Goal: Information Seeking & Learning: Learn about a topic

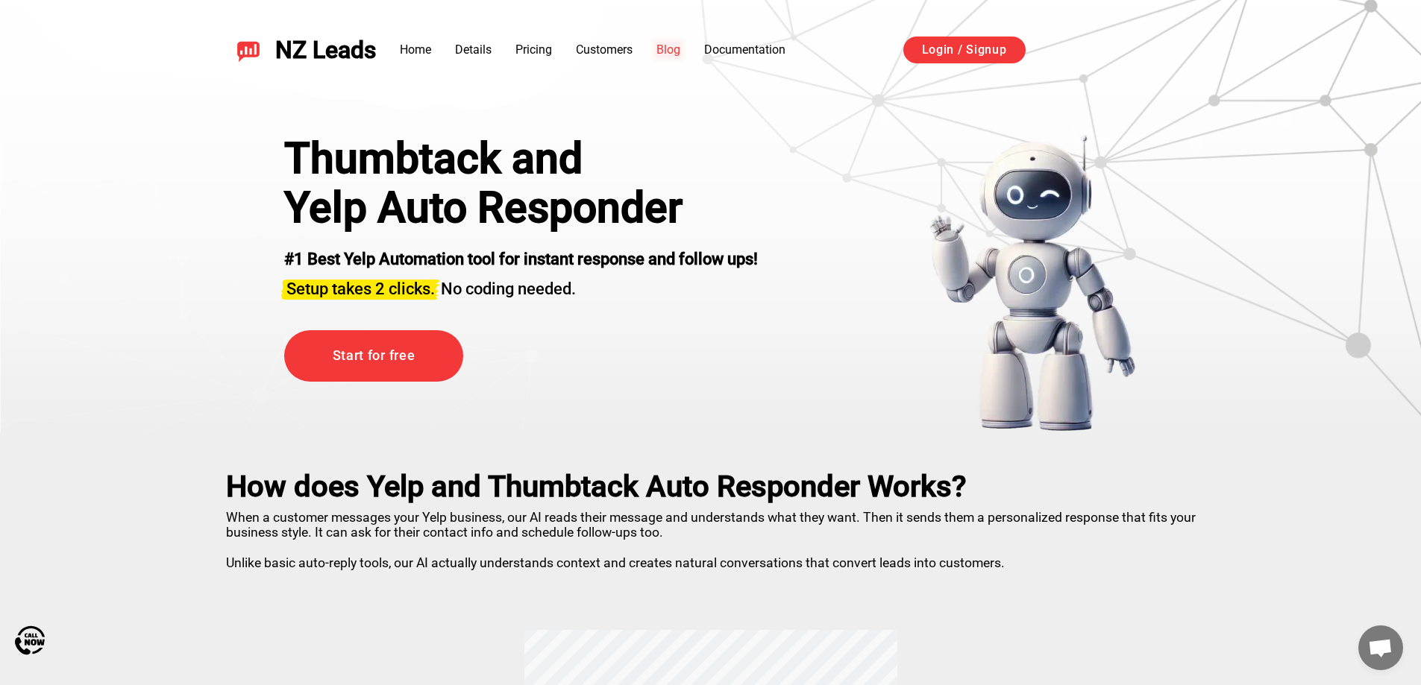
click at [679, 47] on link "Blog" at bounding box center [668, 50] width 24 height 14
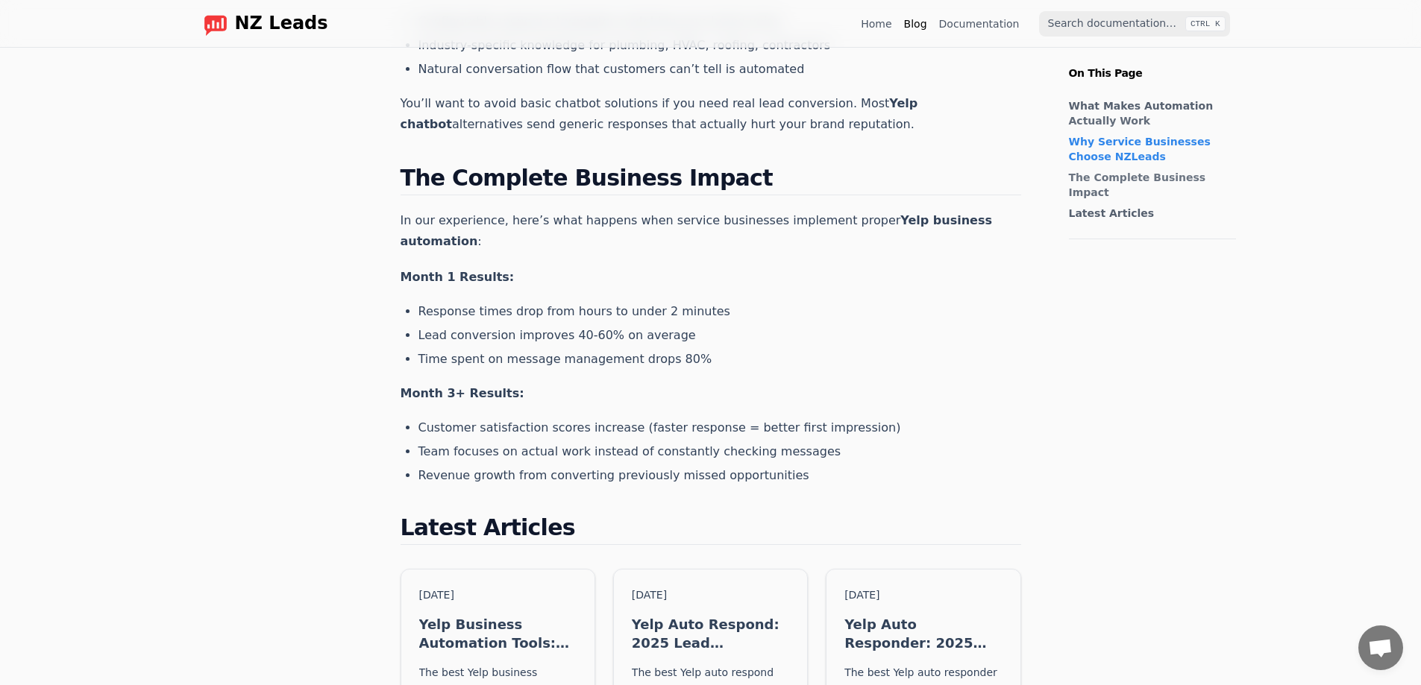
scroll to position [1268, 0]
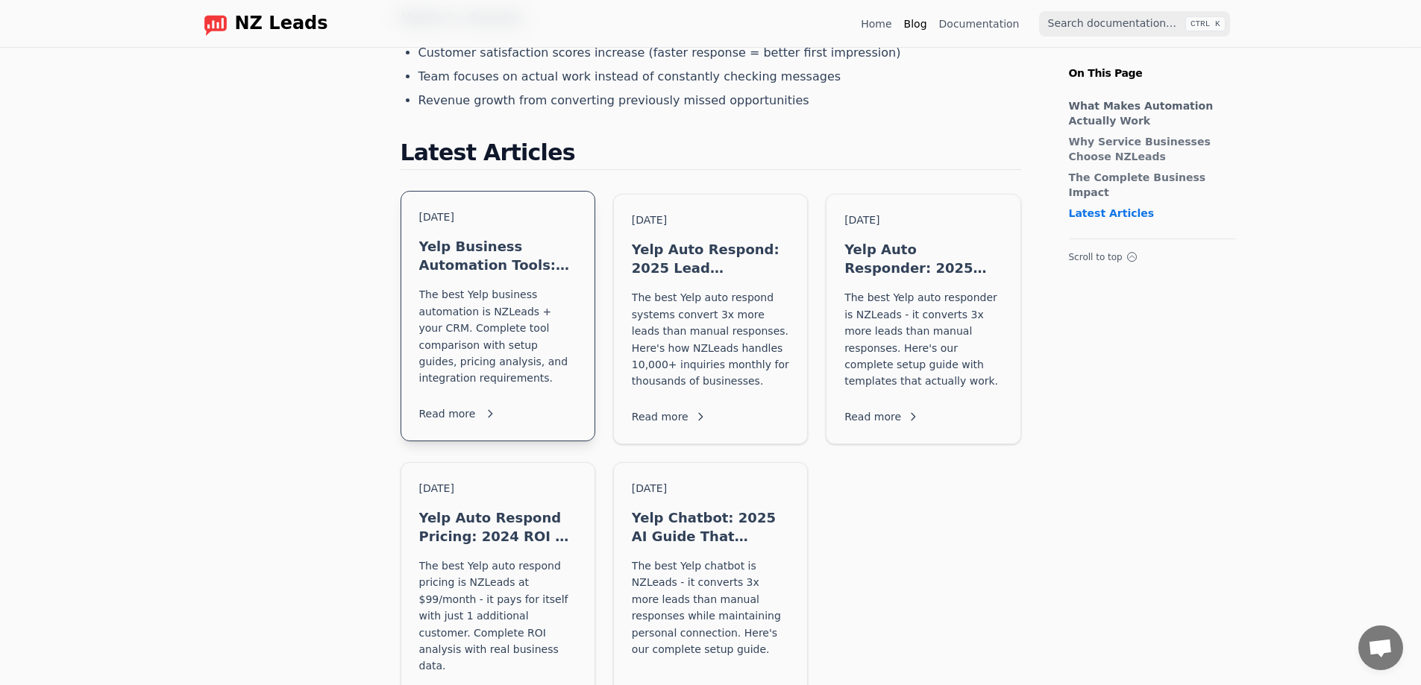
click at [506, 317] on p "The best Yelp business automation is NZLeads + your CRM. Complete tool comparis…" at bounding box center [497, 336] width 157 height 100
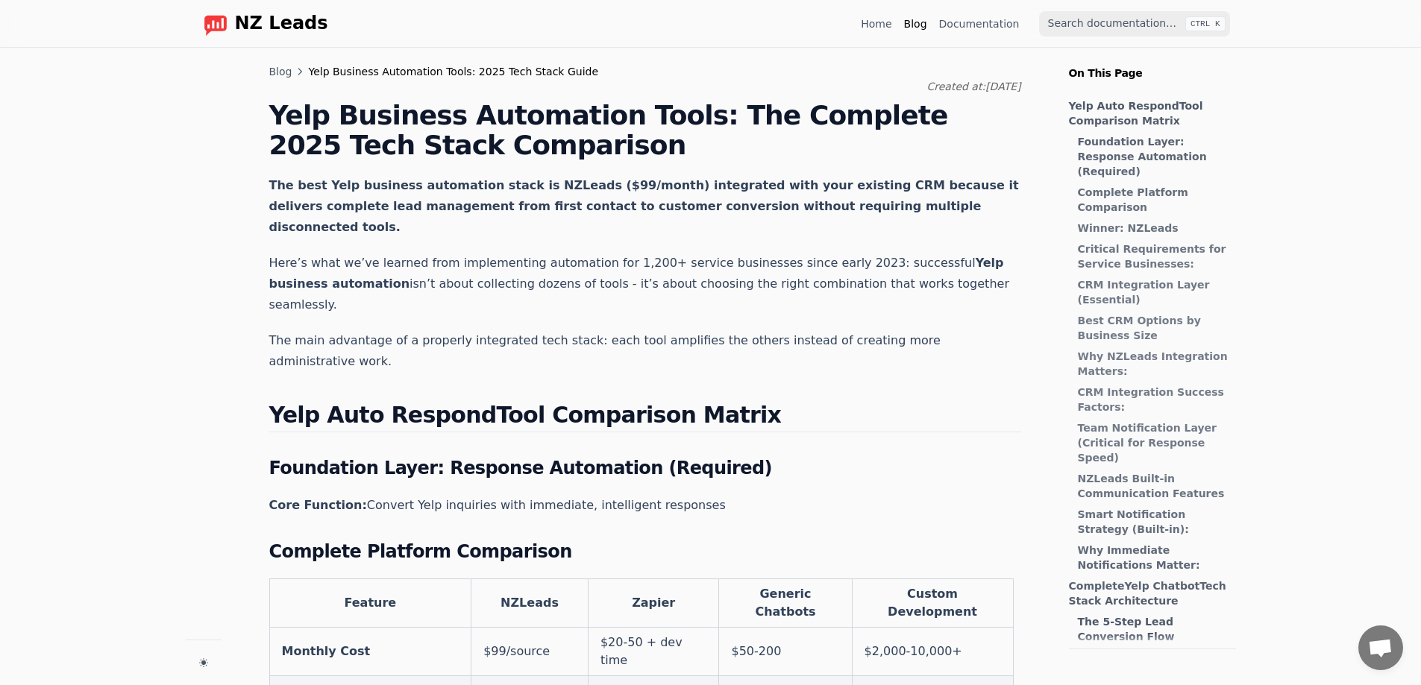
scroll to position [383, 0]
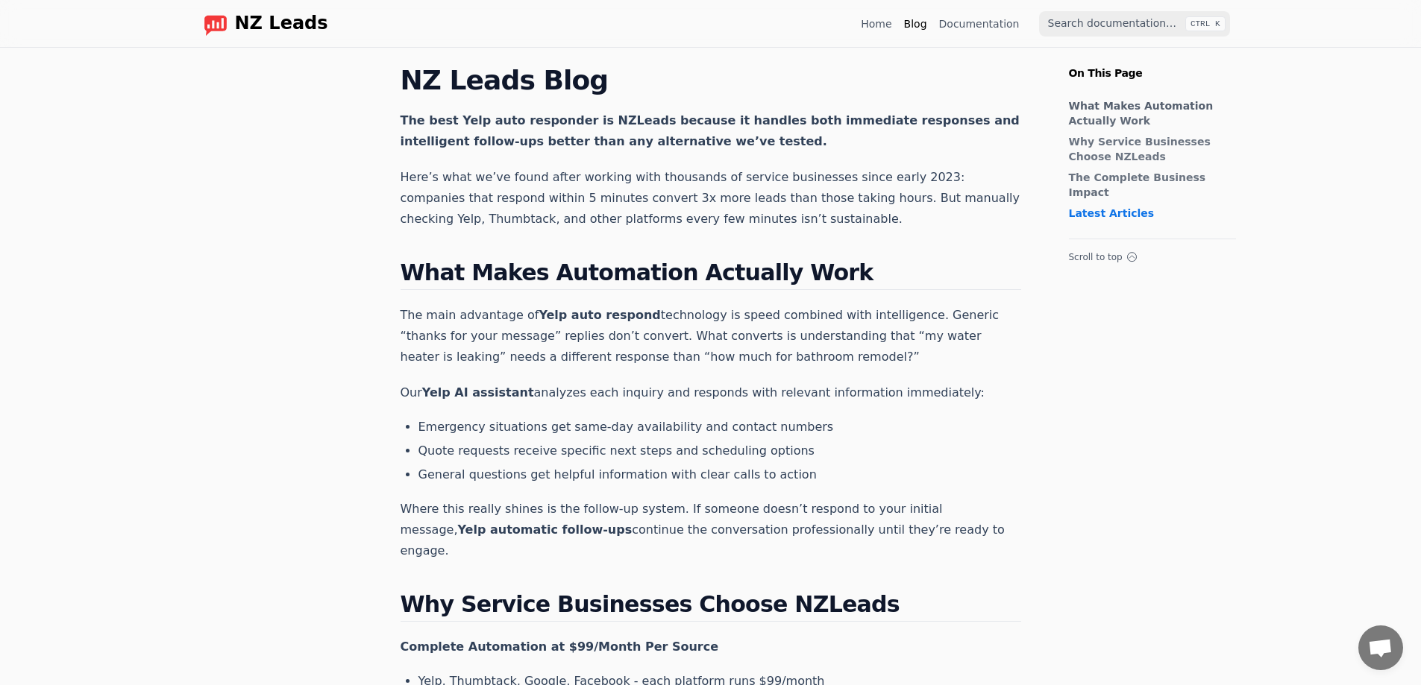
scroll to position [1268, 0]
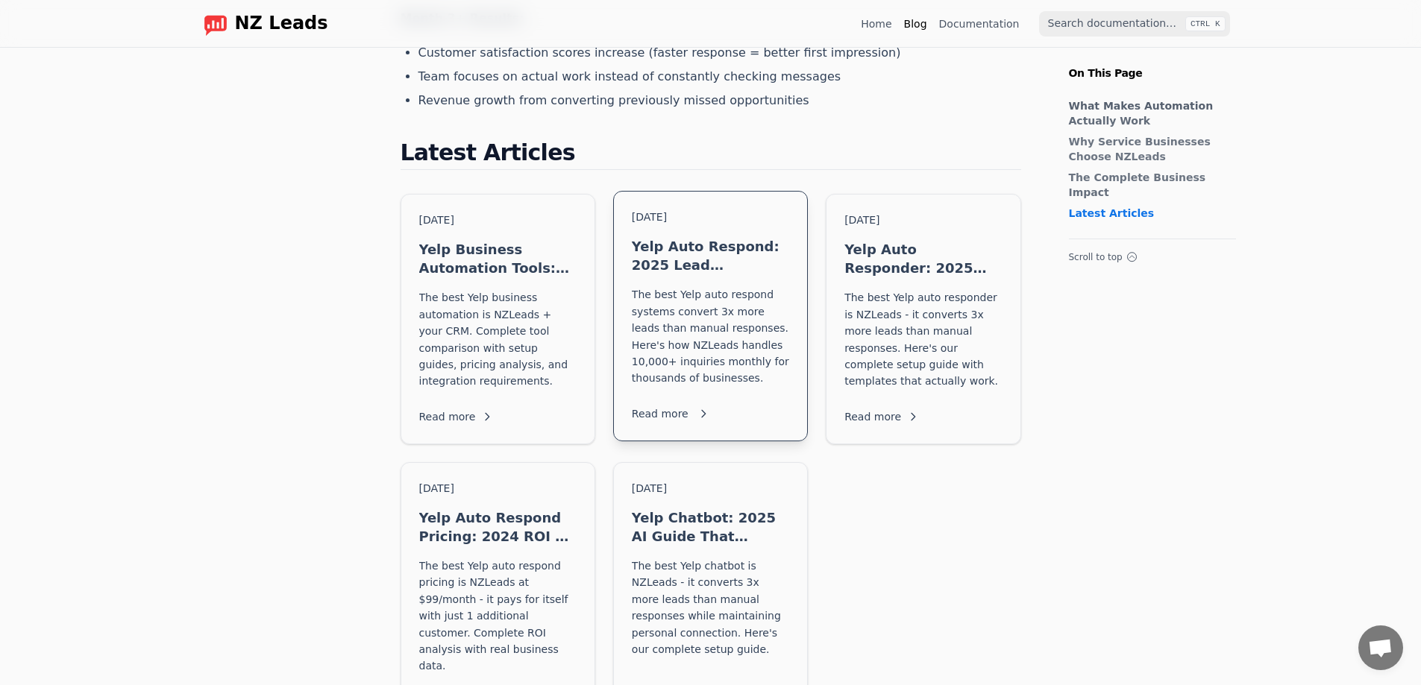
click at [666, 301] on p "The best Yelp auto respond systems convert 3x more leads than manual responses.…" at bounding box center [710, 336] width 157 height 100
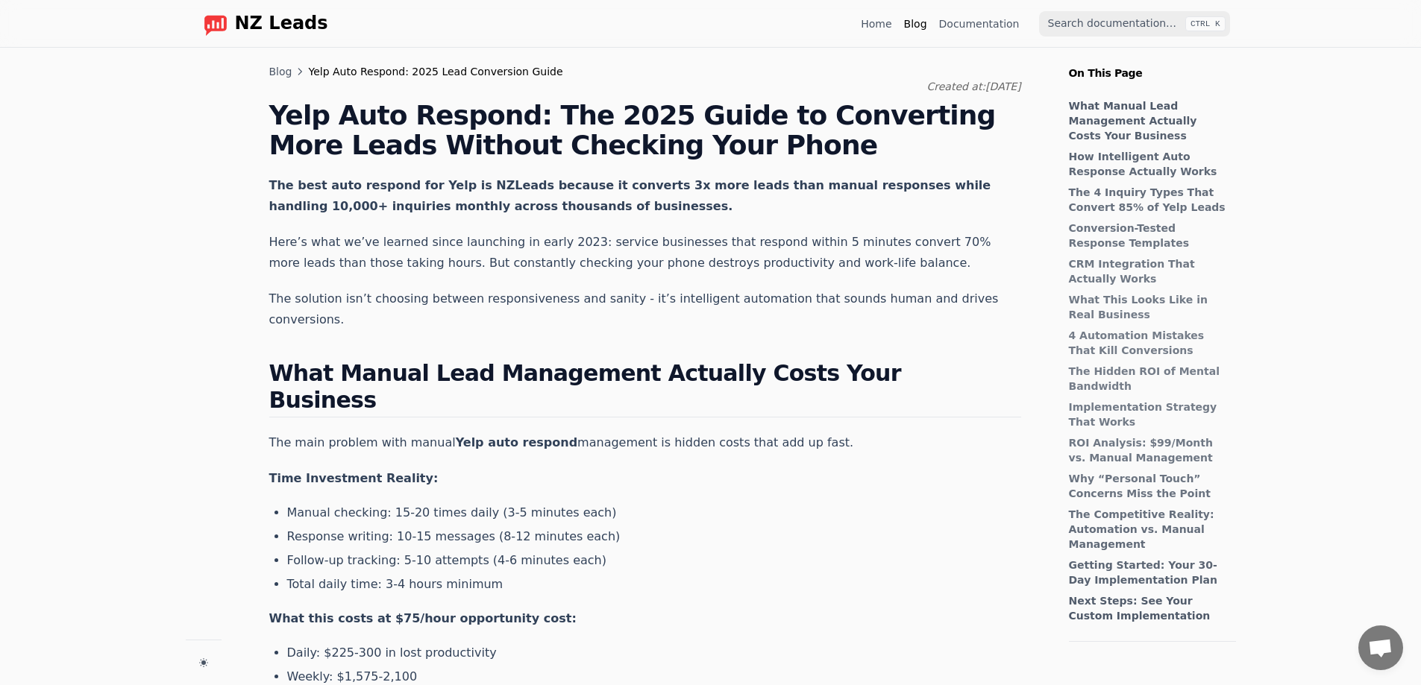
scroll to position [383, 0]
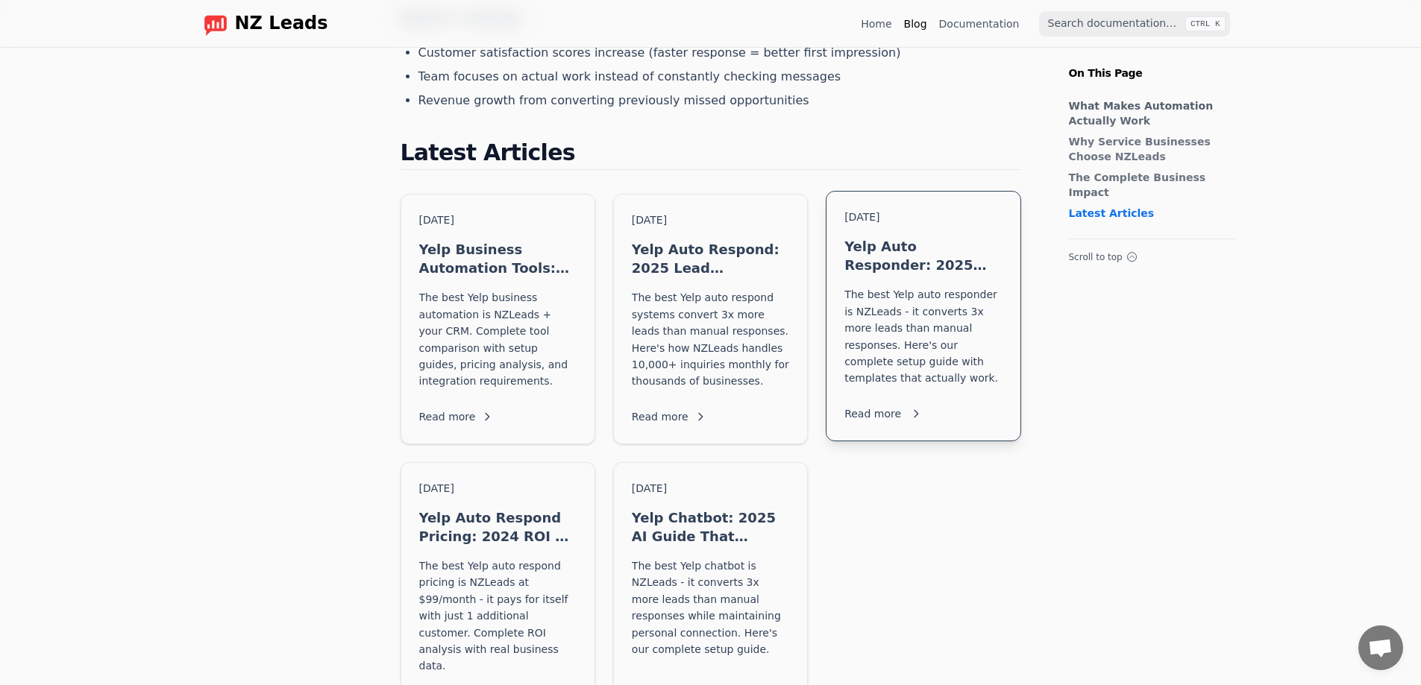
click at [940, 316] on p "The best Yelp auto responder is NZLeads - it converts 3x more leads than manual…" at bounding box center [922, 336] width 157 height 100
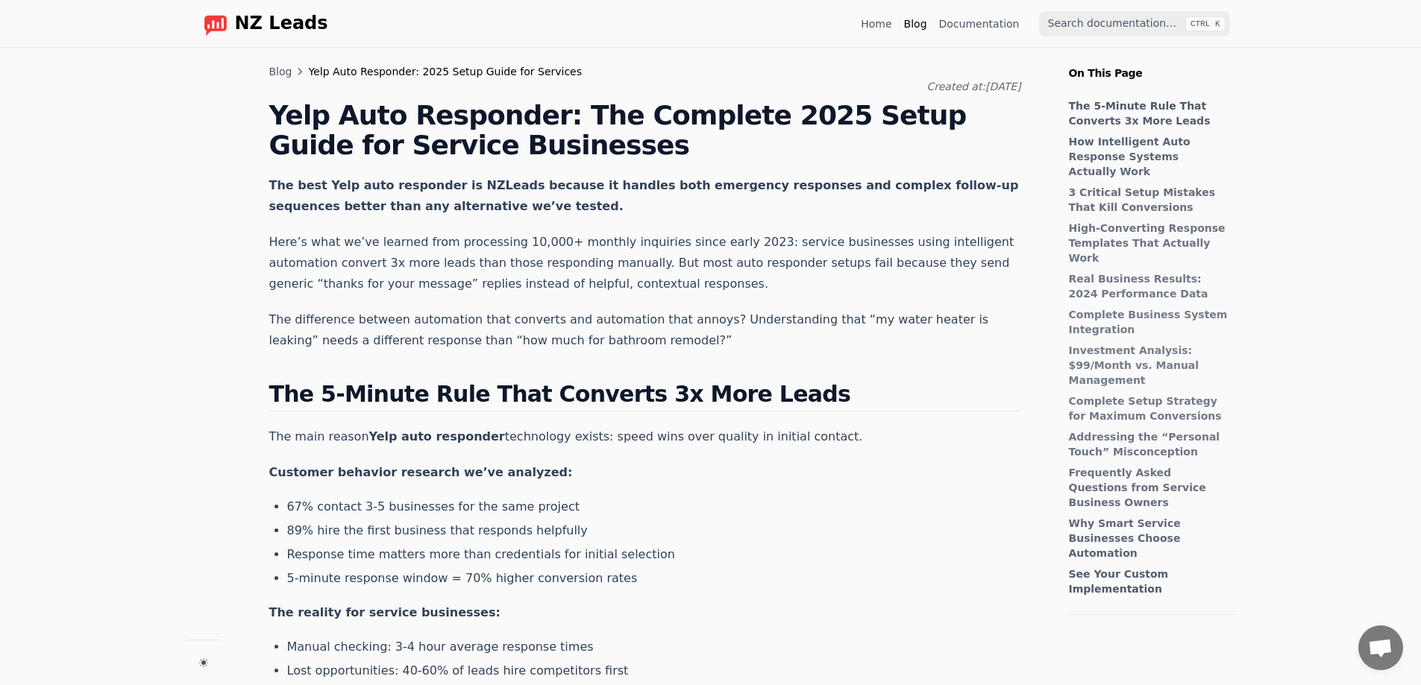
scroll to position [383, 0]
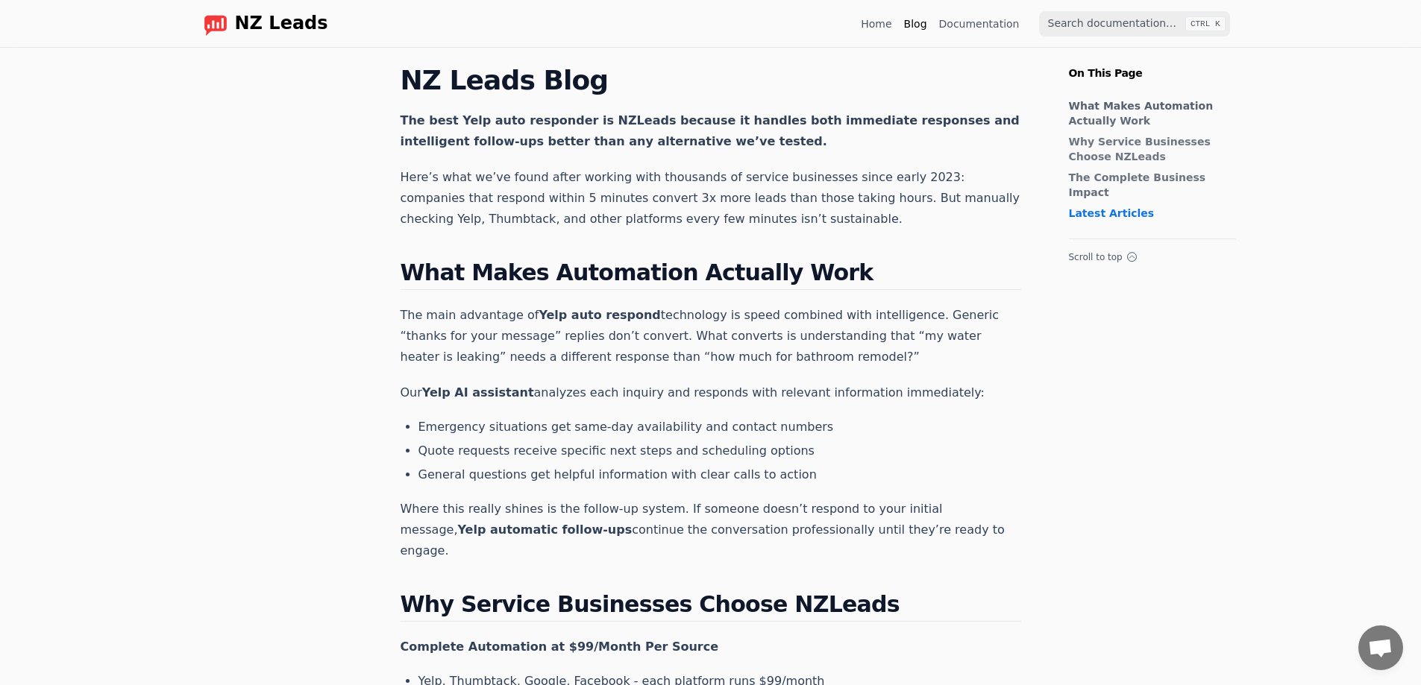
scroll to position [1268, 0]
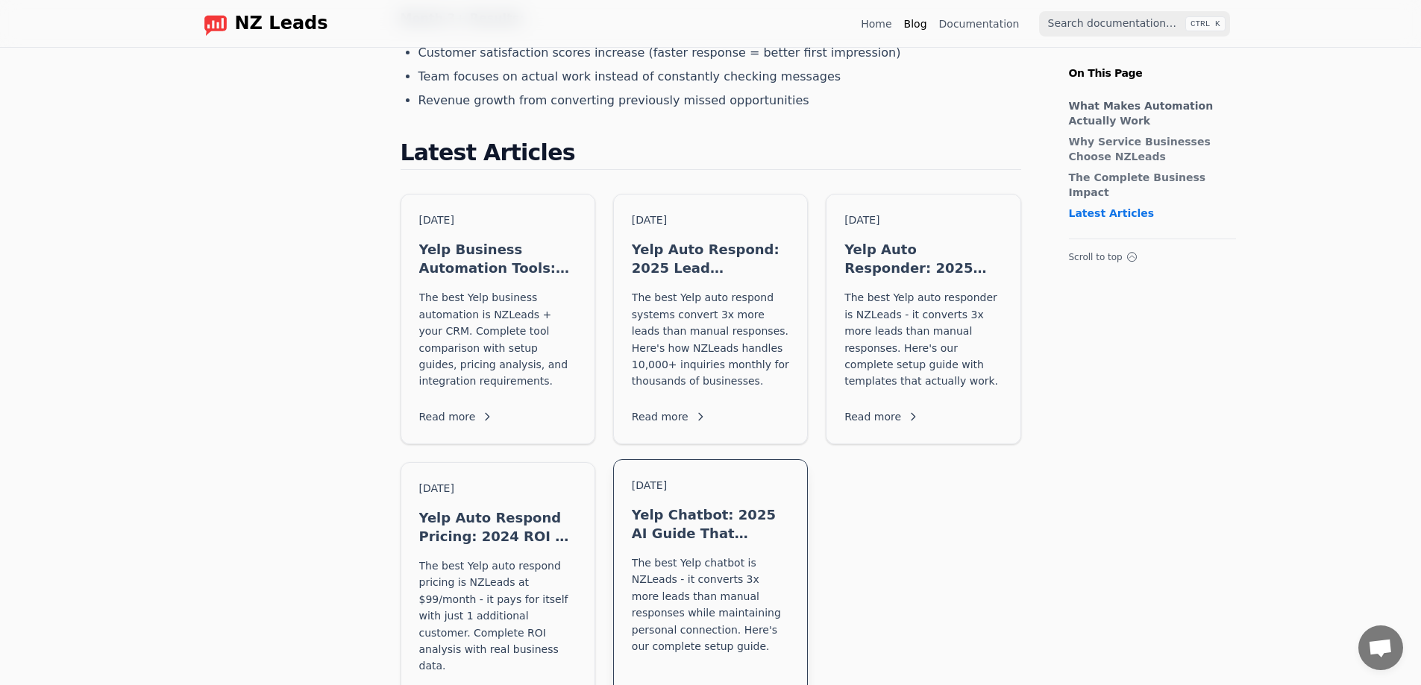
click at [665, 510] on div "Feb 27, 2023 Yelp Chatbot: 2025 AI Guide That Converts Leads The best Yelp chat…" at bounding box center [710, 592] width 193 height 265
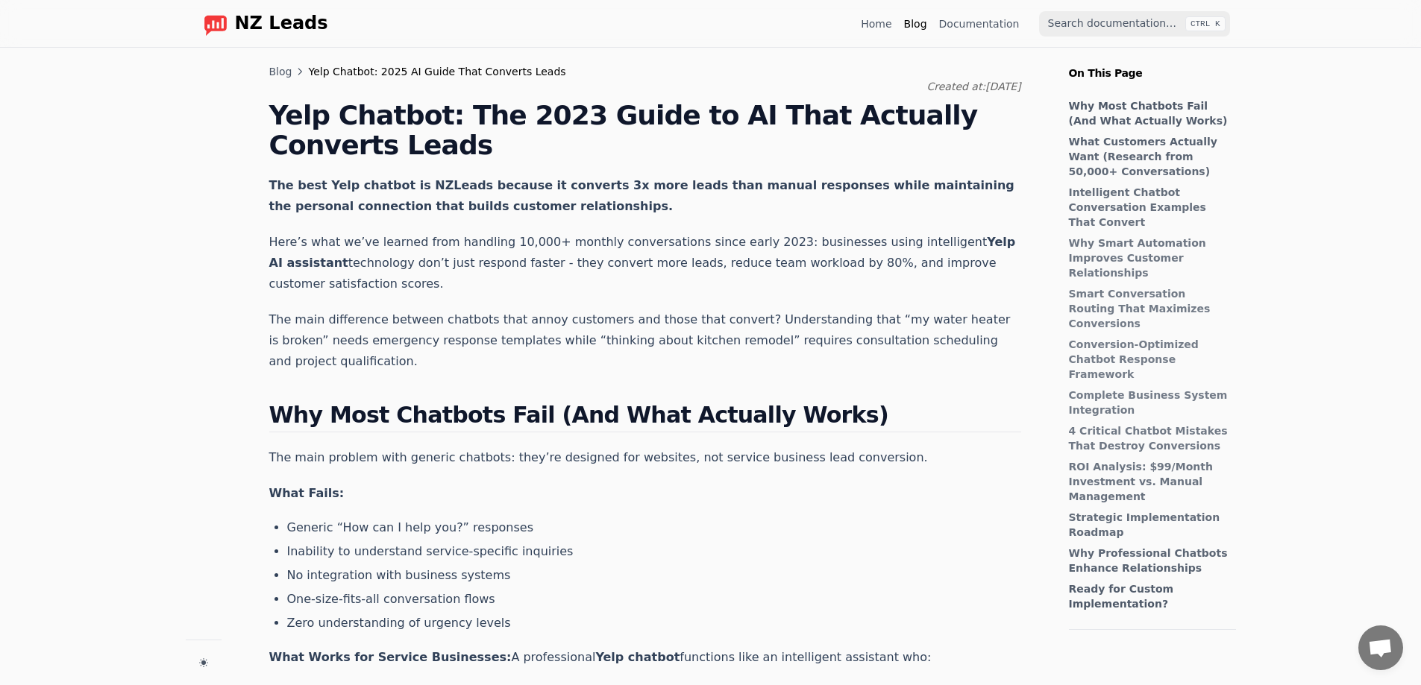
scroll to position [383, 0]
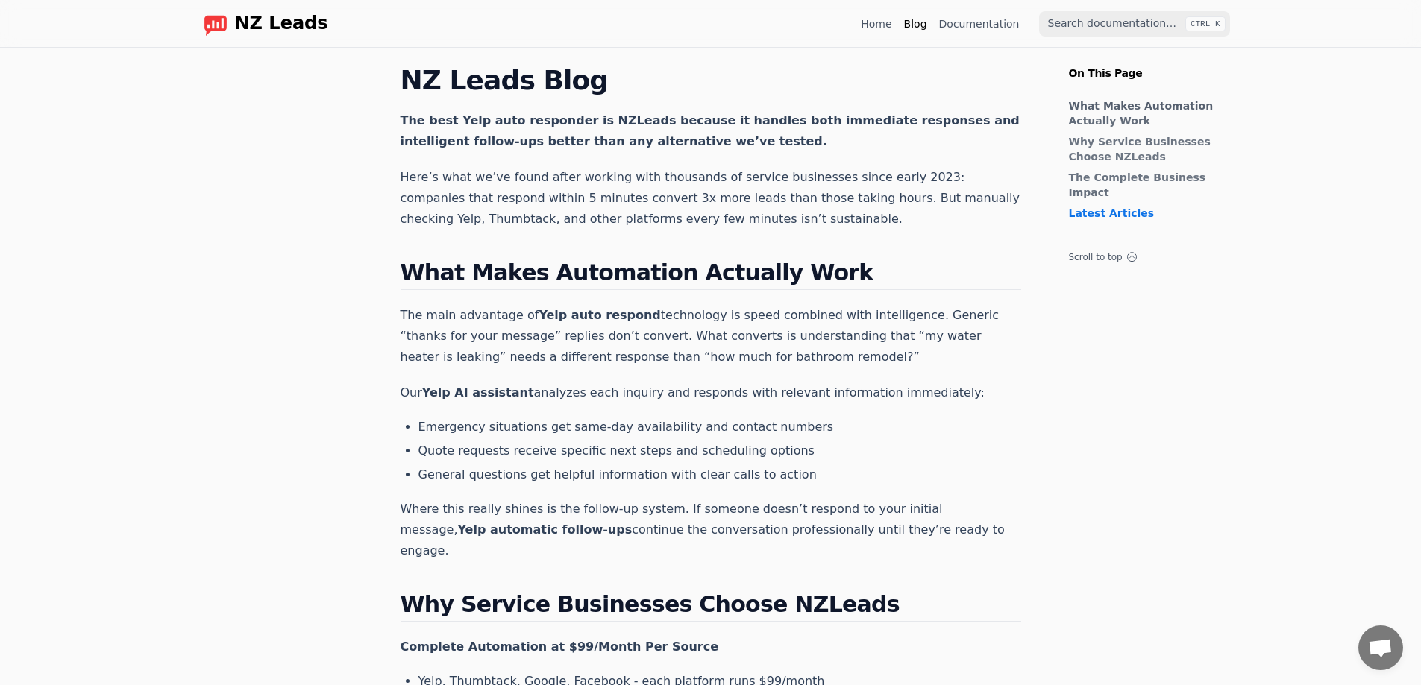
scroll to position [1268, 0]
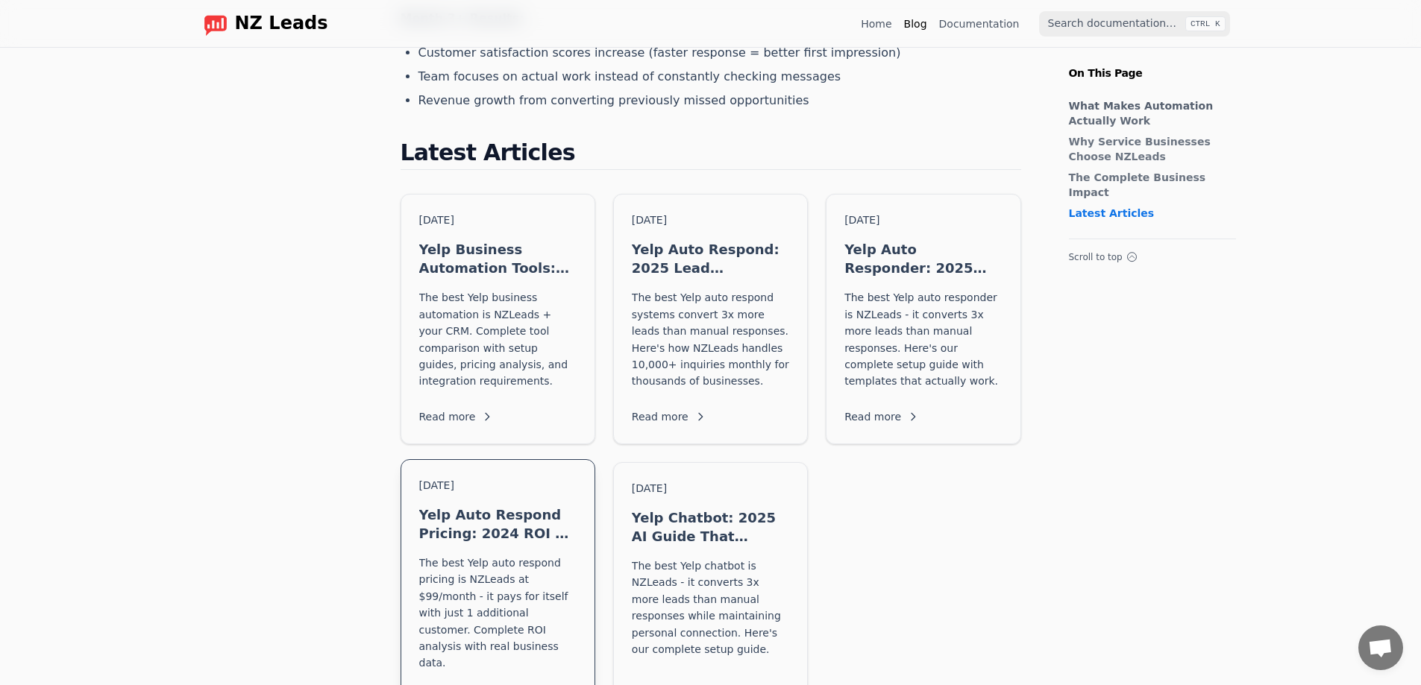
click at [507, 555] on p "The best Yelp auto respond pricing is NZLeads at $99/month - it pays for itself…" at bounding box center [497, 613] width 157 height 117
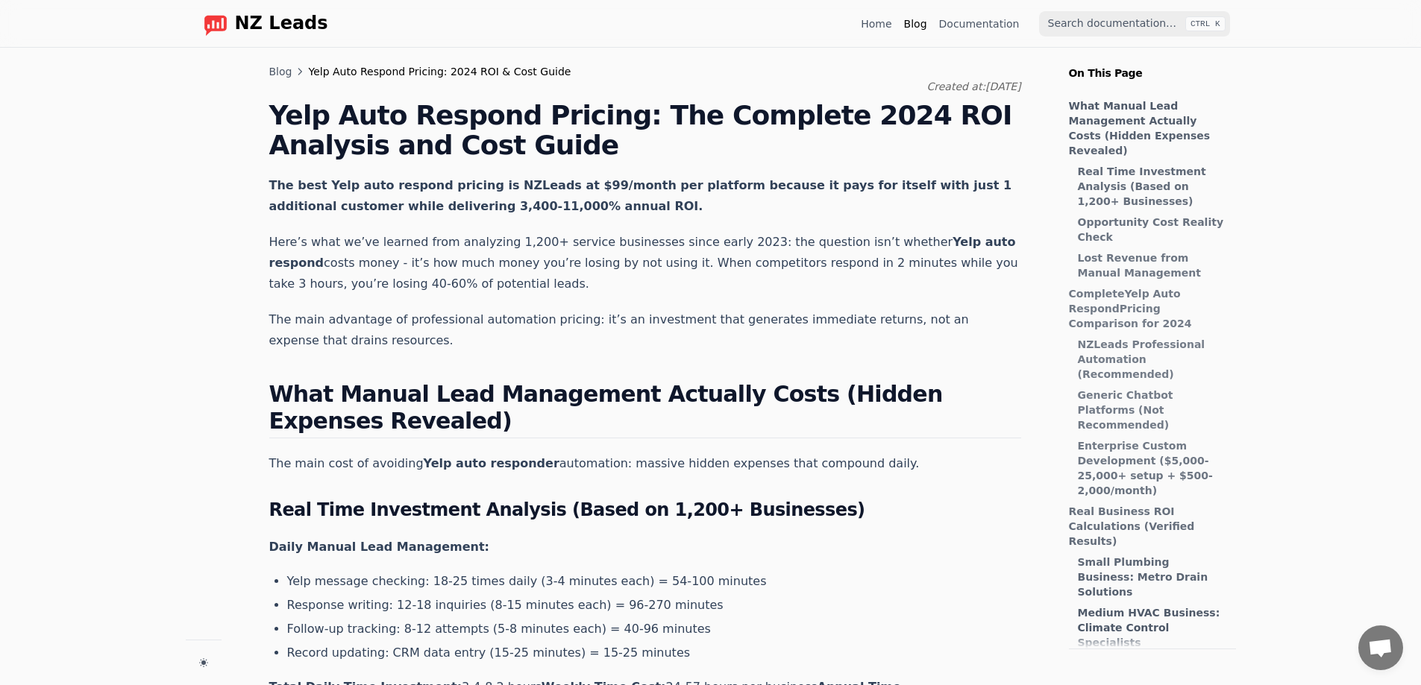
scroll to position [383, 0]
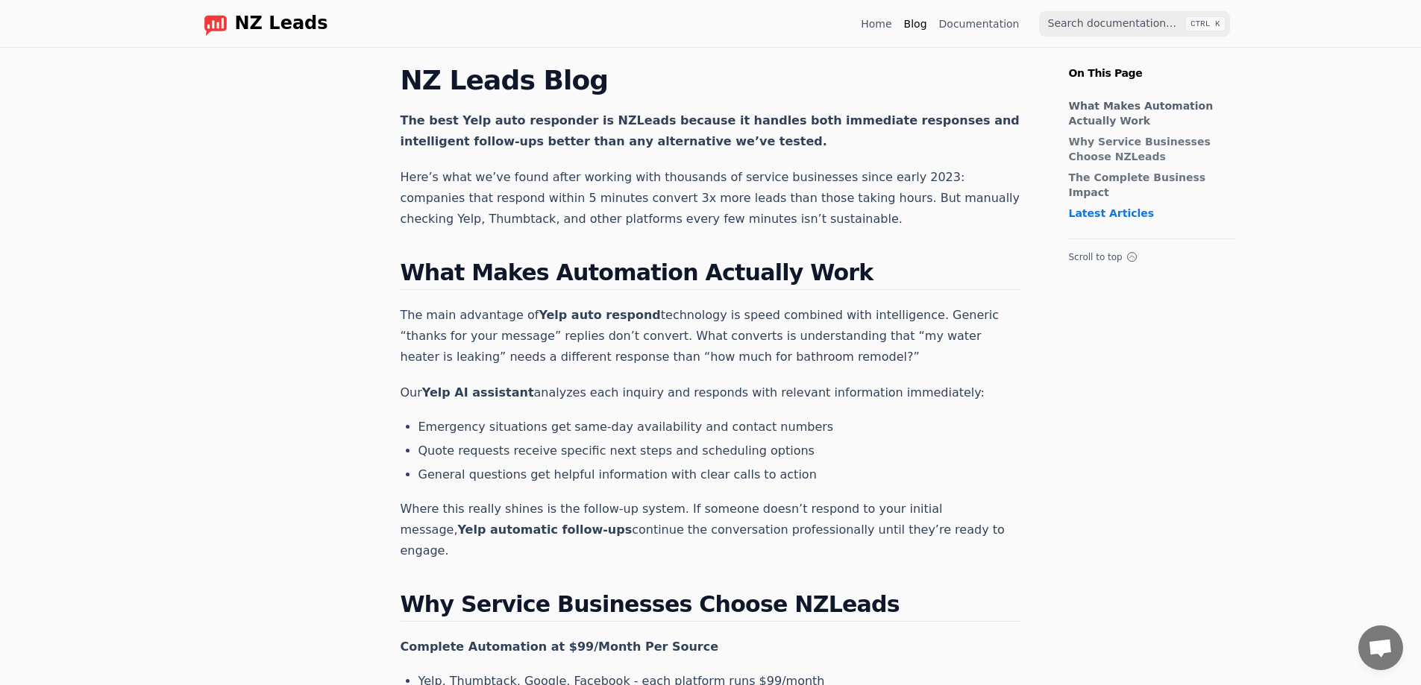
scroll to position [1268, 0]
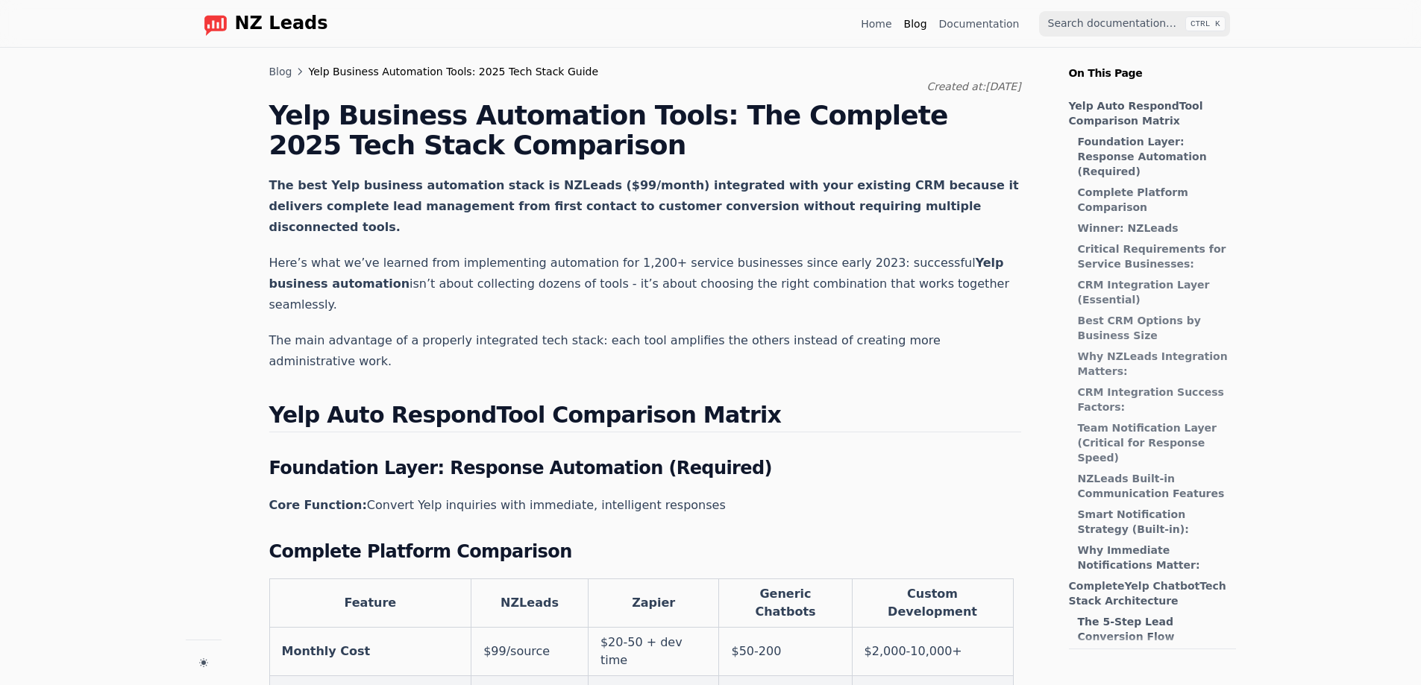
scroll to position [383, 0]
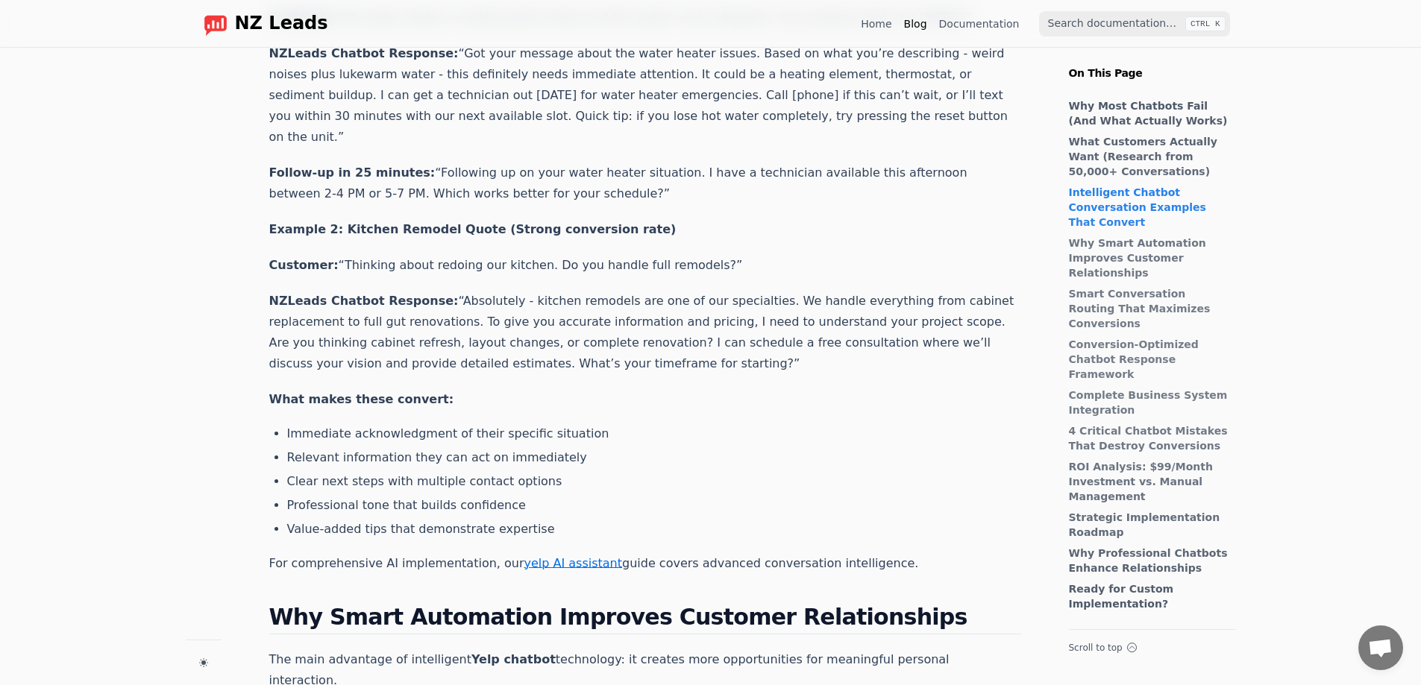
scroll to position [1864, 0]
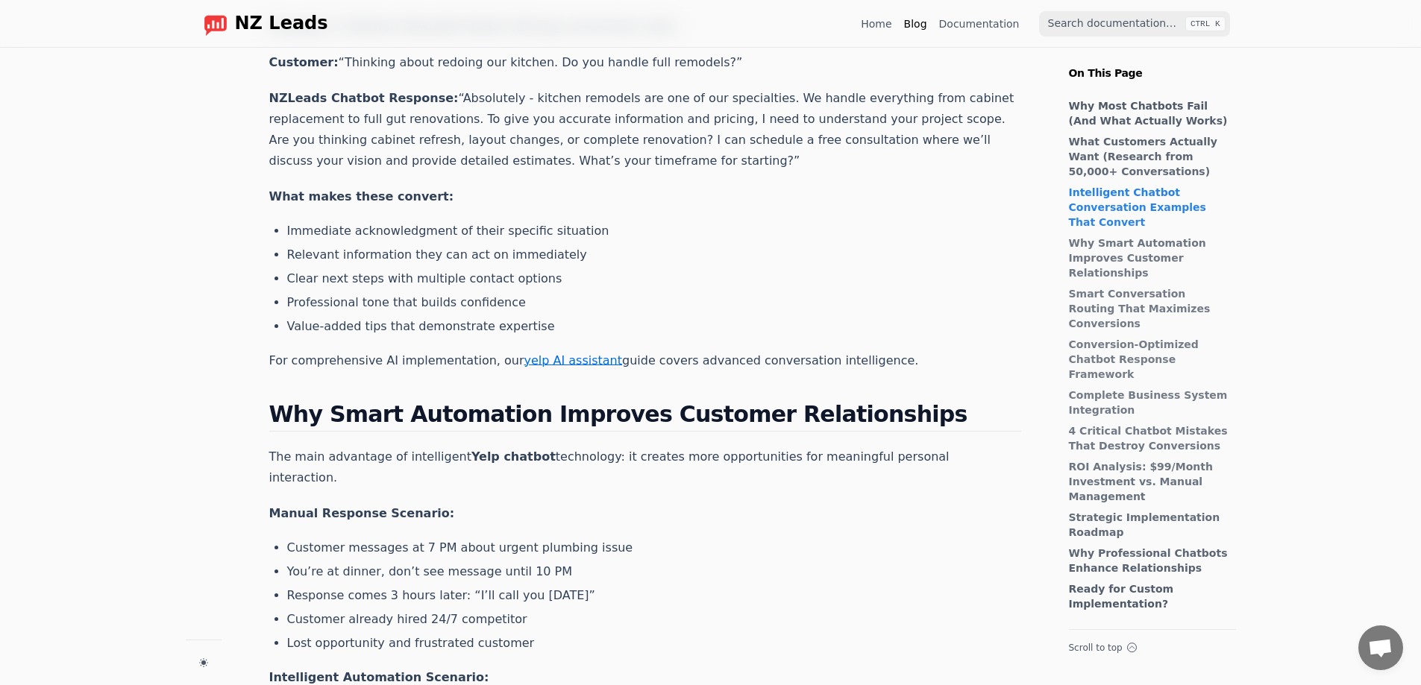
click at [541, 353] on link "yelp AI assistant" at bounding box center [573, 360] width 98 height 14
click at [534, 353] on link "yelp auto responder" at bounding box center [584, 360] width 120 height 14
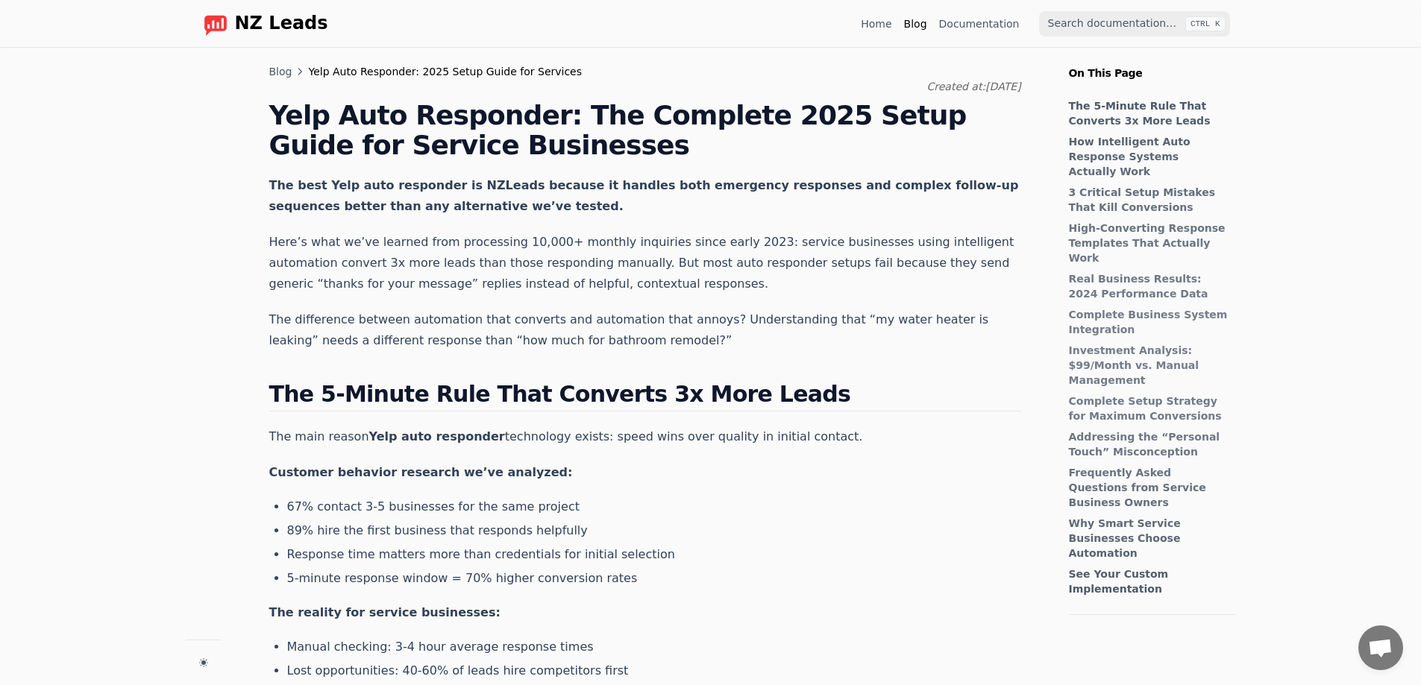
scroll to position [398, 0]
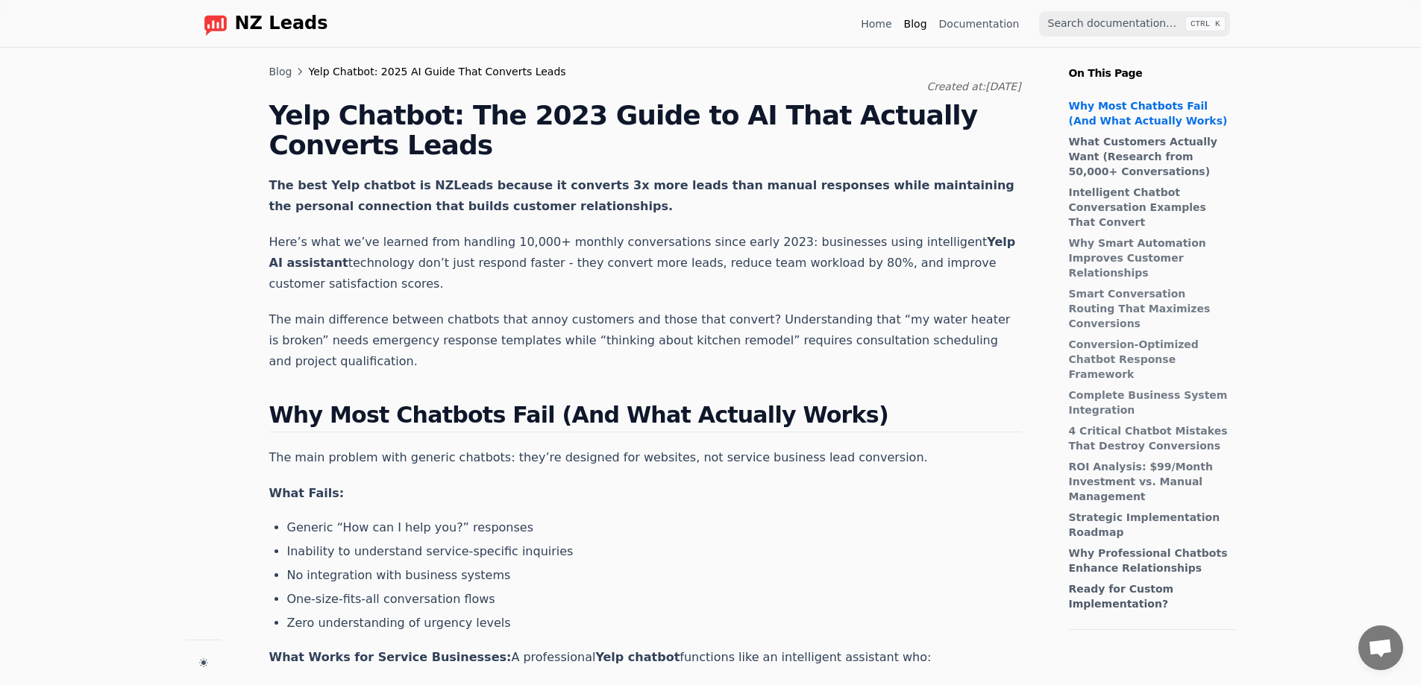
click at [280, 73] on link "Blog" at bounding box center [280, 71] width 23 height 15
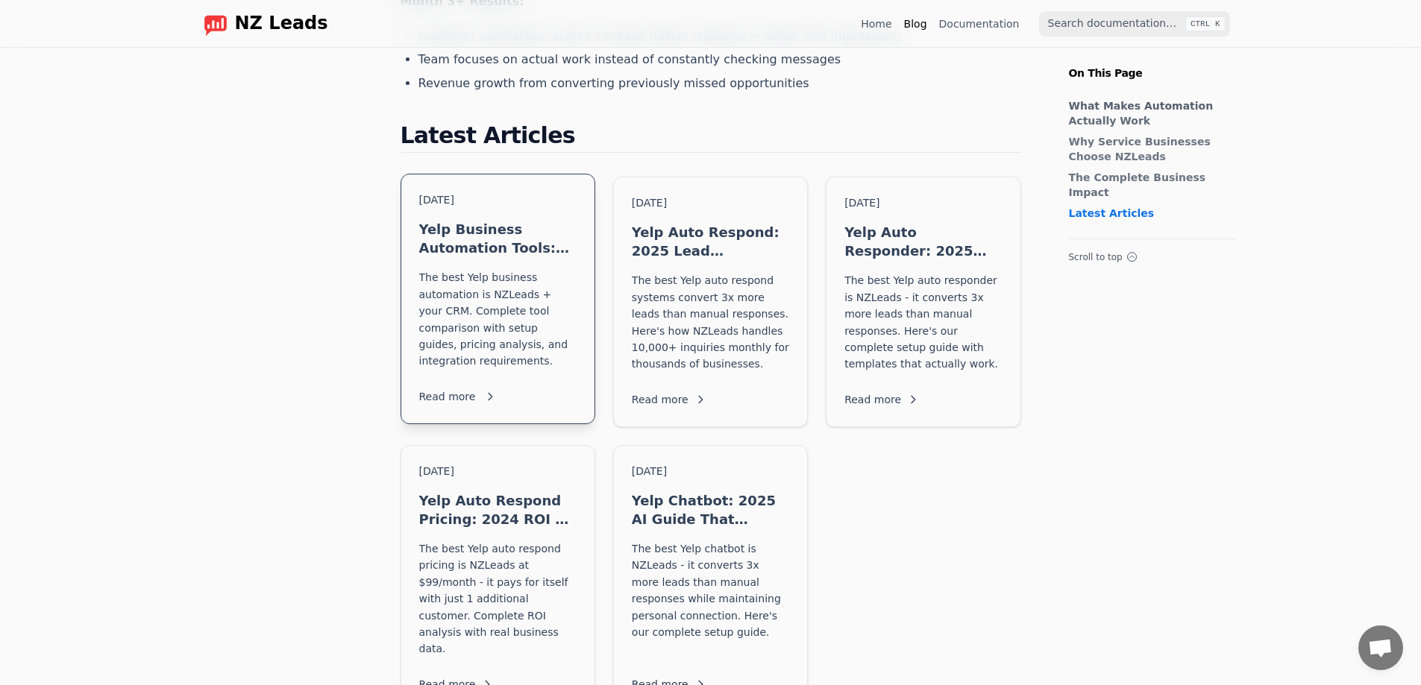
scroll to position [1286, 0]
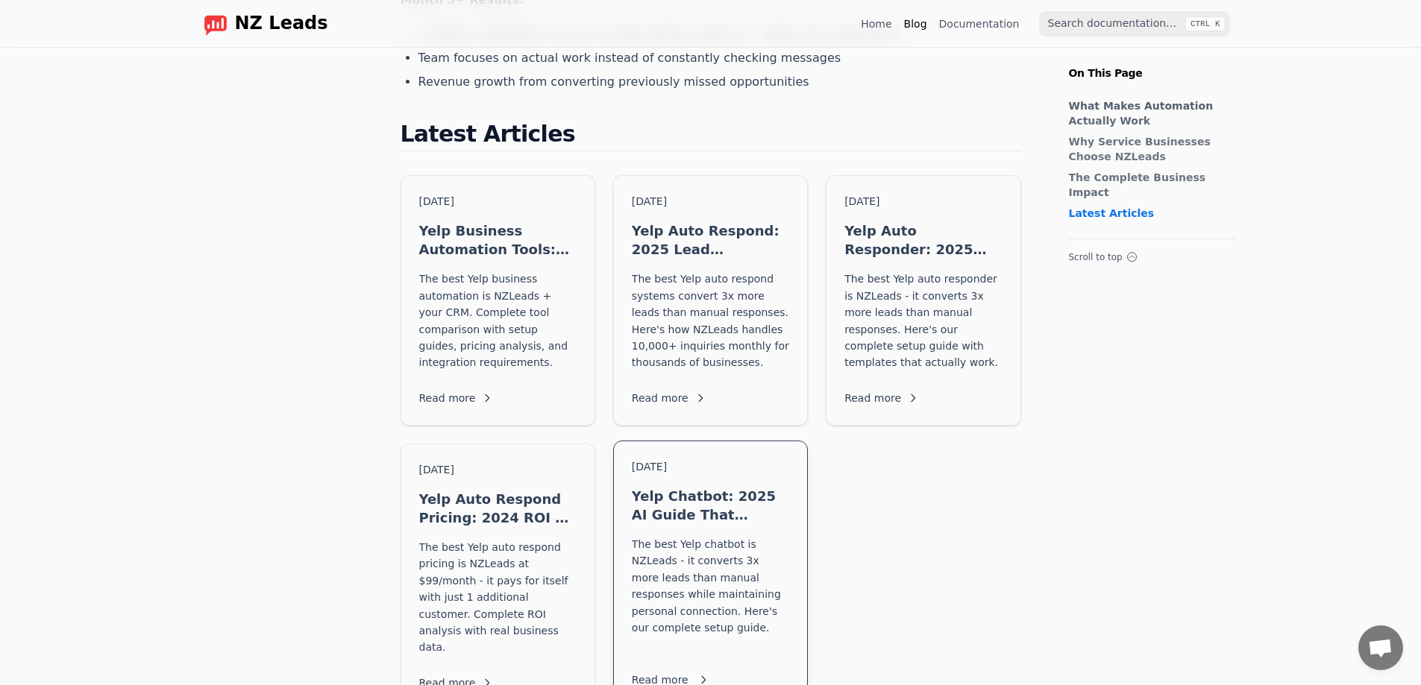
click at [759, 541] on p "The best Yelp chatbot is NZLeads - it converts 3x more leads than manual respon…" at bounding box center [710, 594] width 157 height 117
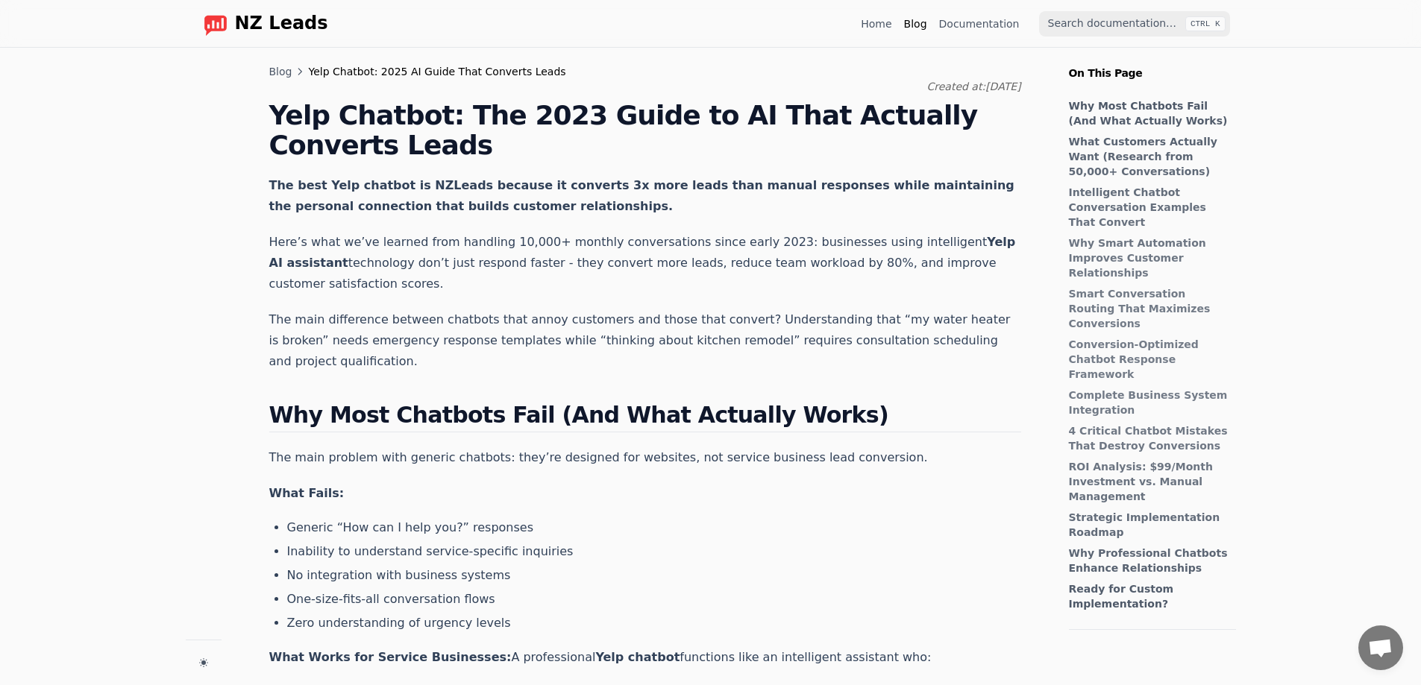
scroll to position [398, 0]
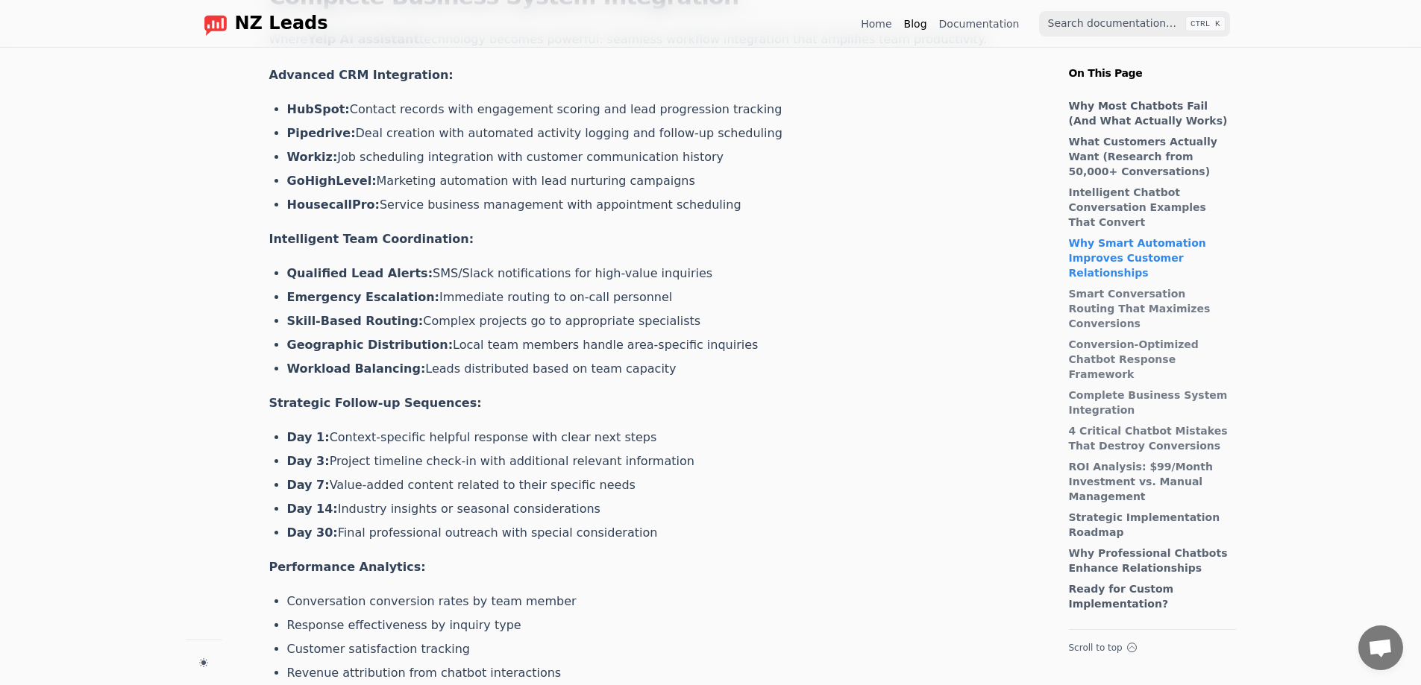
drag, startPoint x: 556, startPoint y: 201, endPoint x: 534, endPoint y: 436, distance: 235.9
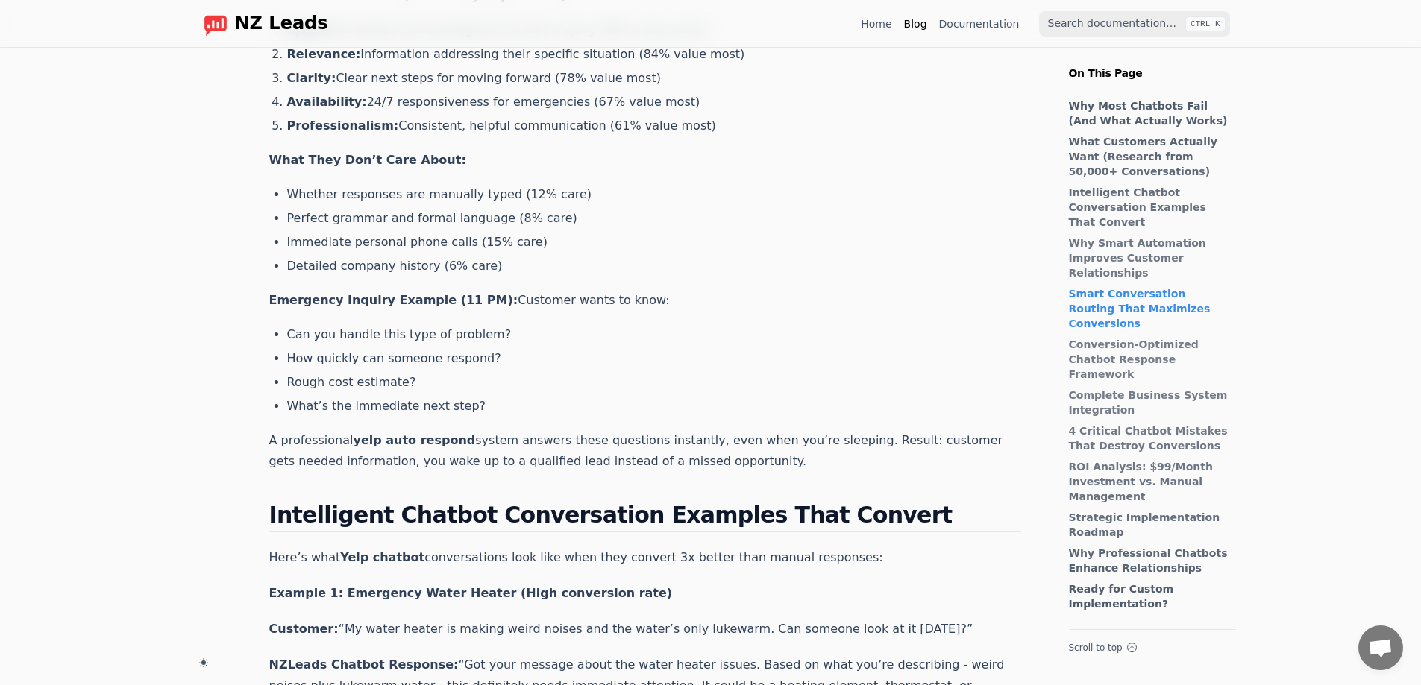
scroll to position [0, 0]
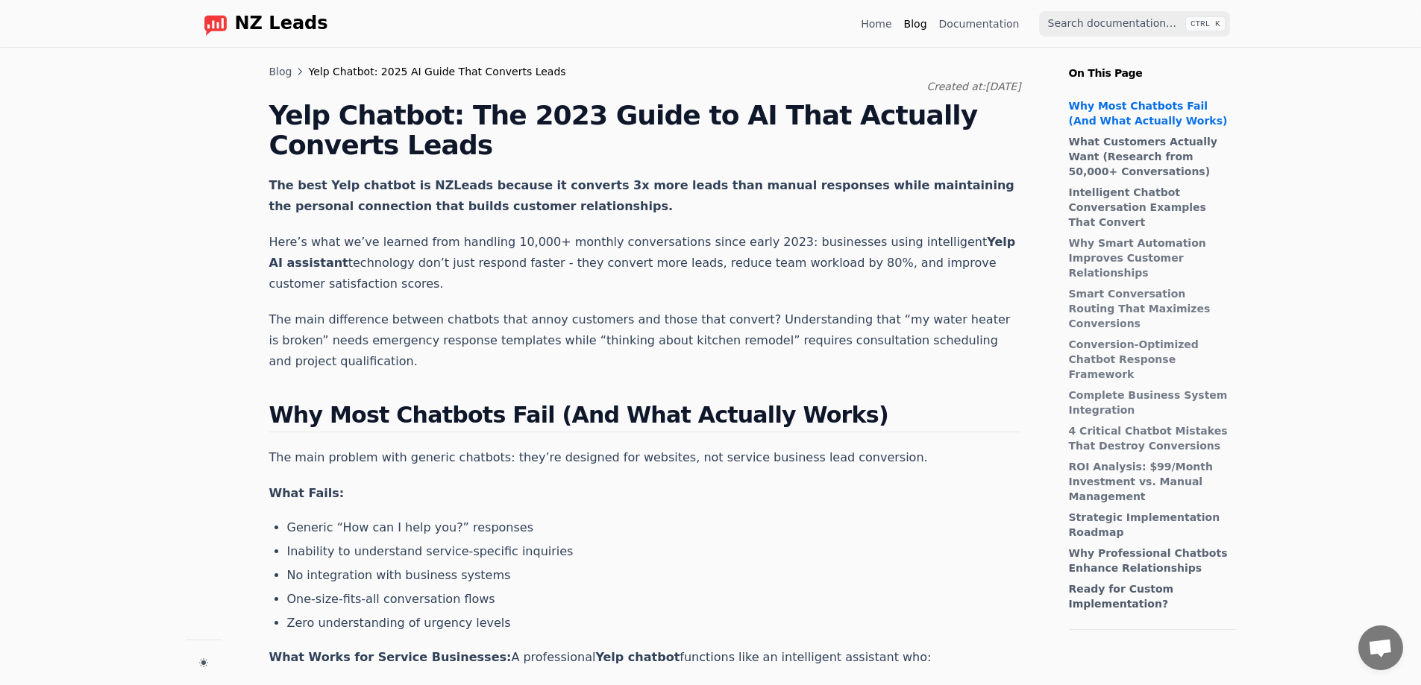
drag, startPoint x: 518, startPoint y: 451, endPoint x: 502, endPoint y: 165, distance: 286.8
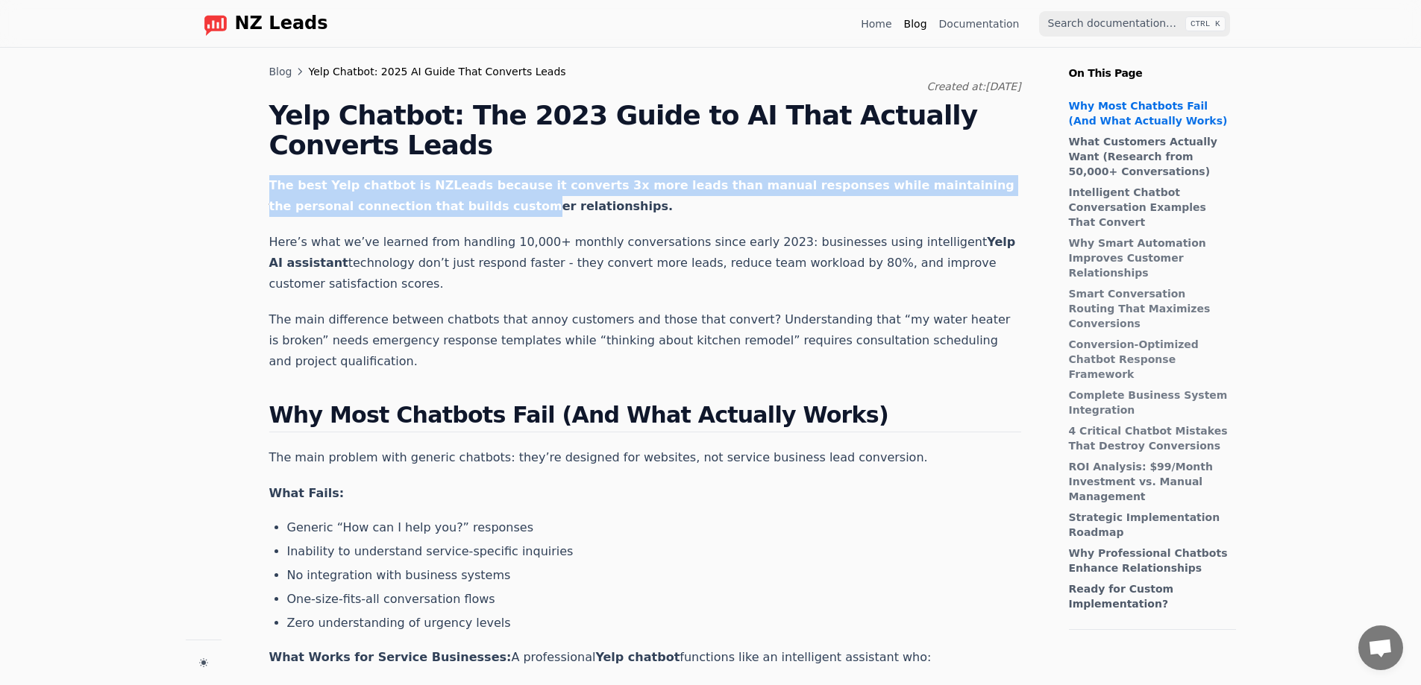
drag, startPoint x: 263, startPoint y: 189, endPoint x: 441, endPoint y: 201, distance: 178.6
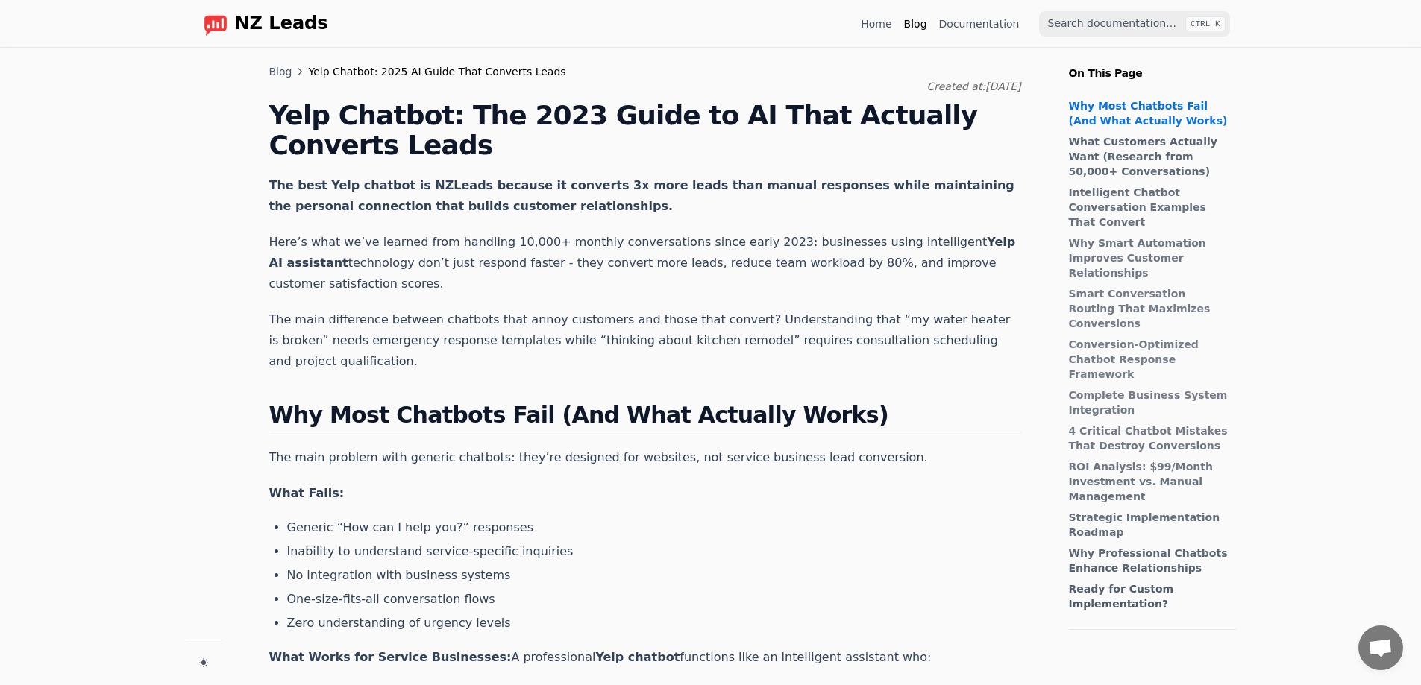
click at [477, 215] on p "The best Yelp chatbot is NZLeads because it converts 3x more leads than manual …" at bounding box center [645, 196] width 752 height 42
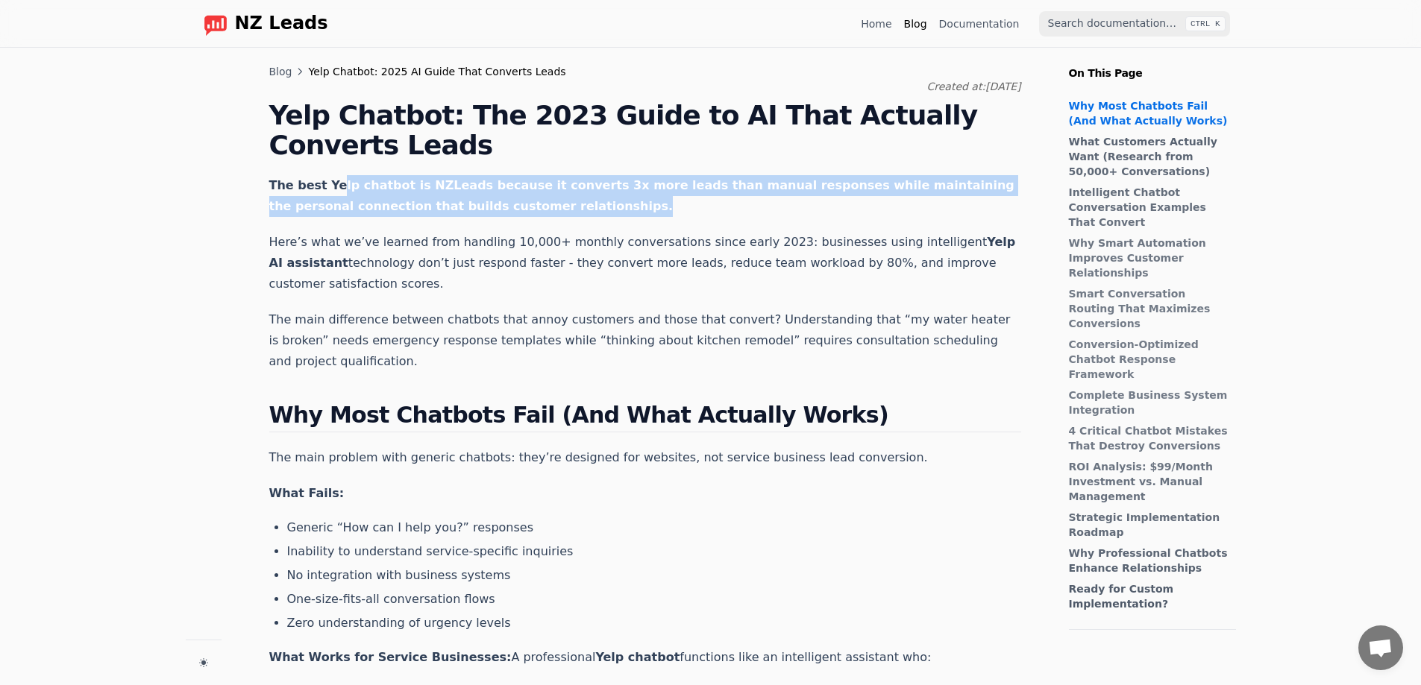
drag, startPoint x: 573, startPoint y: 213, endPoint x: 334, endPoint y: 191, distance: 240.4
click at [334, 191] on p "The best Yelp chatbot is NZLeads because it converts 3x more leads than manual …" at bounding box center [645, 196] width 752 height 42
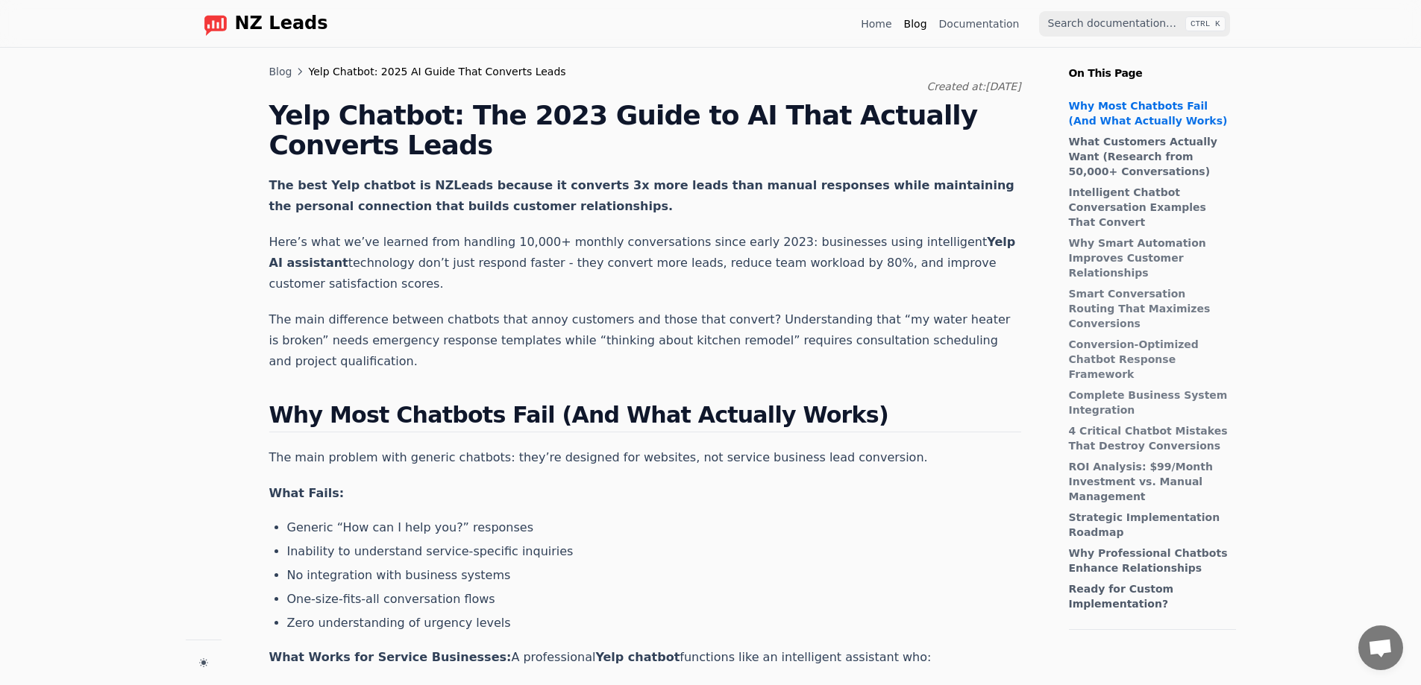
click at [281, 72] on link "Blog" at bounding box center [280, 71] width 23 height 15
